Goal: Task Accomplishment & Management: Manage account settings

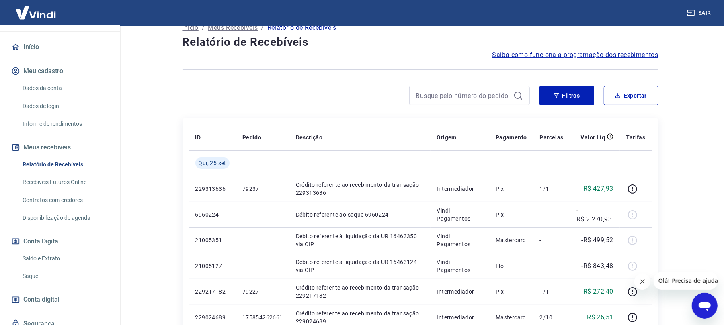
scroll to position [103, 0]
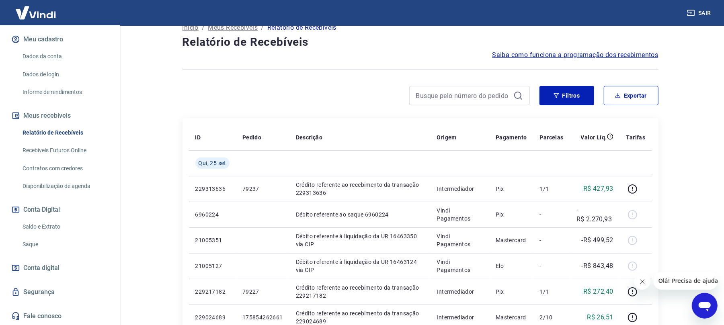
click at [39, 250] on link "Saque" at bounding box center [64, 244] width 91 height 16
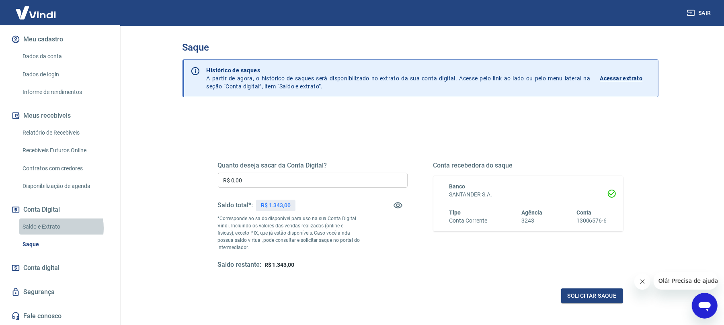
click at [50, 228] on link "Saldo e Extrato" at bounding box center [64, 227] width 91 height 16
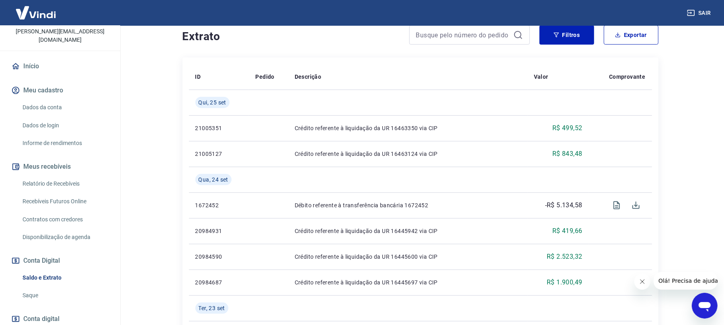
scroll to position [103, 0]
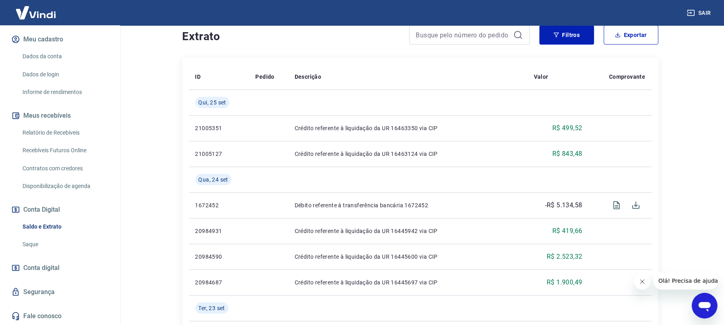
click at [63, 124] on button "Meus recebíveis" at bounding box center [60, 116] width 101 height 18
click at [64, 128] on link "Relatório de Recebíveis" at bounding box center [64, 133] width 91 height 16
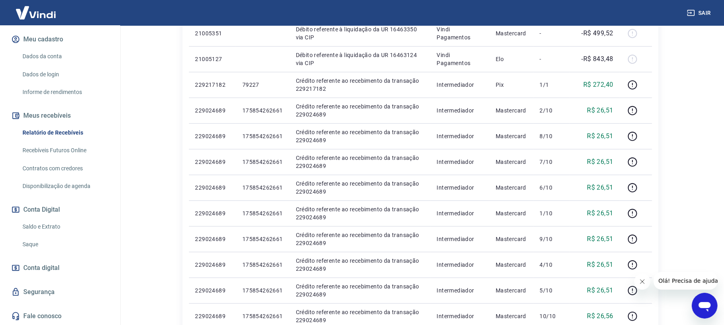
scroll to position [268, 0]
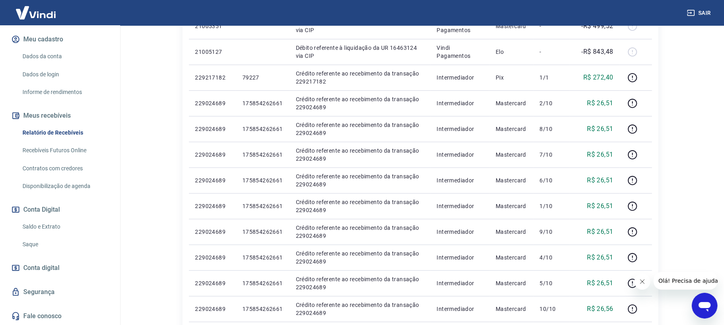
click at [30, 244] on link "Saque" at bounding box center [64, 244] width 91 height 16
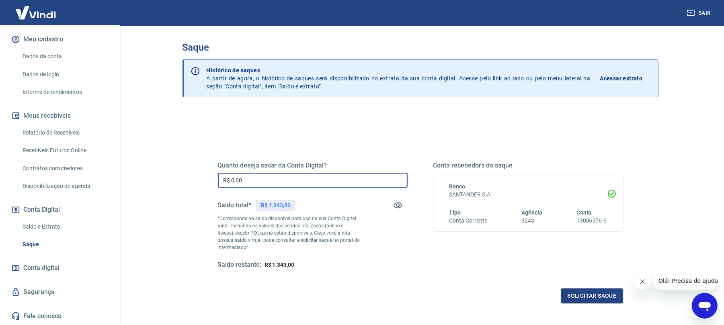
click at [330, 185] on input "R$ 0,00" at bounding box center [313, 180] width 190 height 15
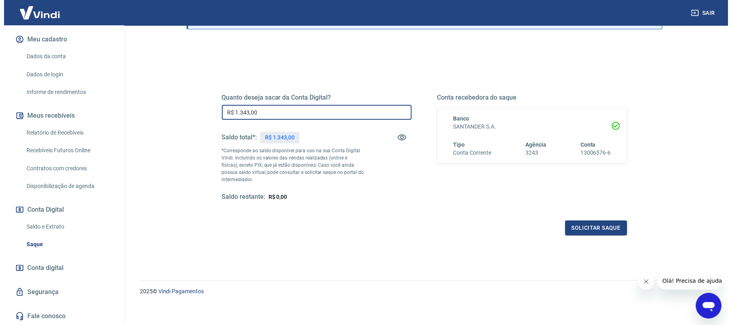
scroll to position [72, 0]
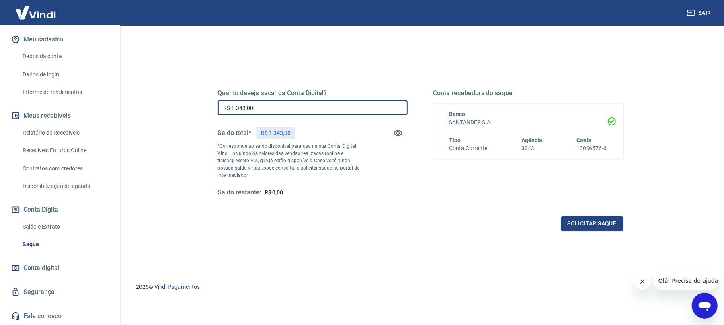
type input "R$ 1.343,00"
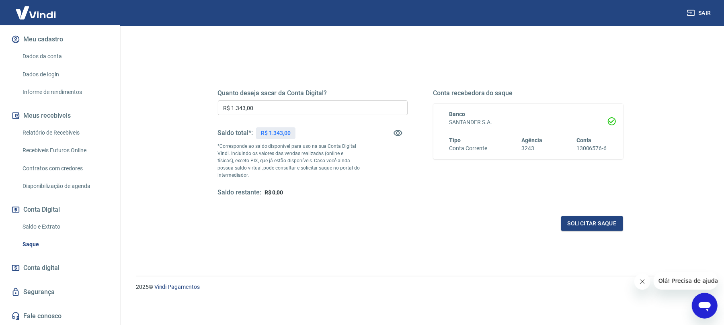
click at [586, 232] on div "Quanto deseja sacar da Conta Digital? R$ 1.343,00 ​ Saldo total*: R$ 1.343,00 *…" at bounding box center [420, 147] width 424 height 187
click at [584, 228] on button "Solicitar saque" at bounding box center [592, 223] width 62 height 15
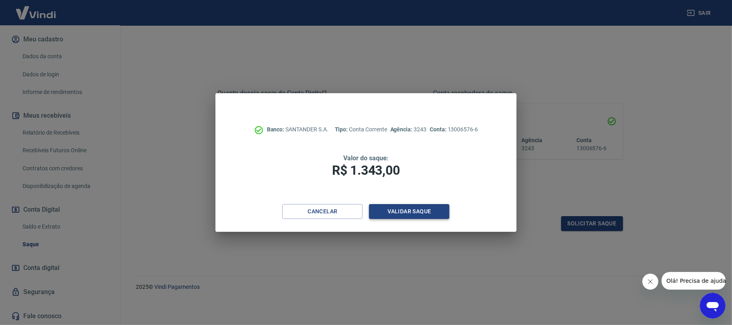
click at [375, 211] on button "Validar saque" at bounding box center [409, 211] width 80 height 15
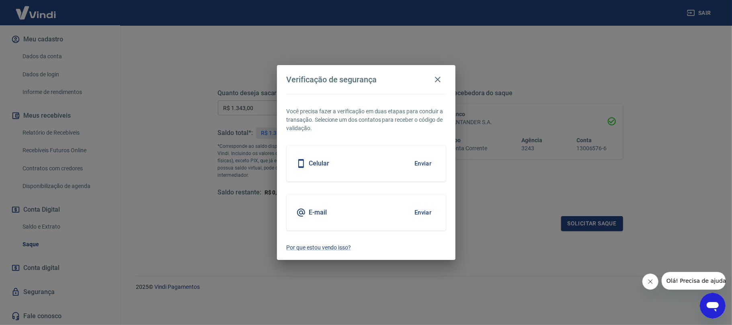
click at [434, 165] on button "Enviar" at bounding box center [423, 163] width 26 height 17
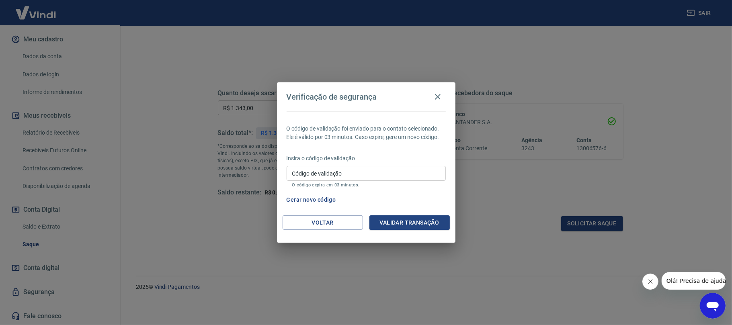
click at [399, 172] on input "Código de validação" at bounding box center [366, 173] width 159 height 15
type input "973618"
click at [399, 225] on button "Validar transação" at bounding box center [409, 222] width 80 height 15
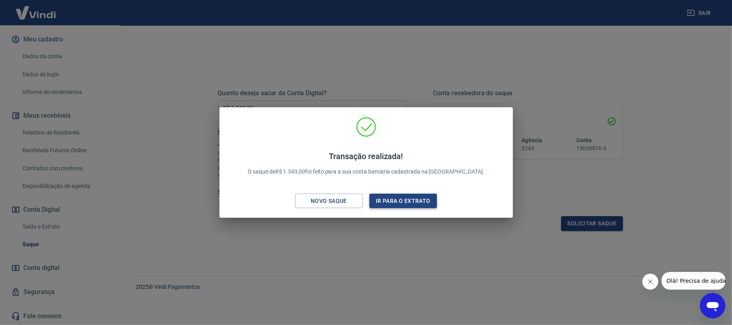
click at [410, 201] on button "Ir para o extrato" at bounding box center [403, 201] width 68 height 15
